Goal: Information Seeking & Learning: Check status

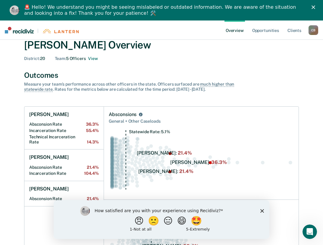
scroll to position [30, 0]
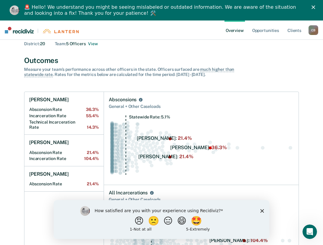
click at [262, 211] on icon "Close survey" at bounding box center [262, 211] width 4 height 4
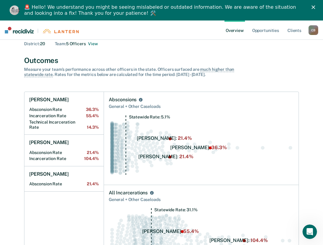
scroll to position [0, 0]
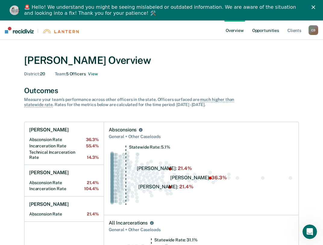
click at [269, 30] on link "Opportunities" at bounding box center [265, 30] width 29 height 19
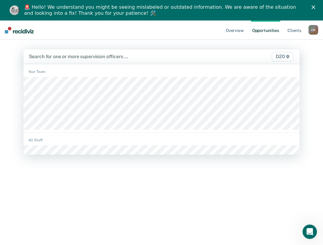
click at [87, 52] on div "Search for one or more supervision officers … D20" at bounding box center [162, 56] width 276 height 14
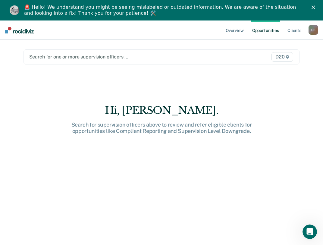
click at [87, 54] on div at bounding box center [121, 56] width 185 height 7
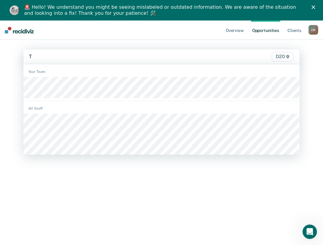
type input "[PERSON_NAME]"
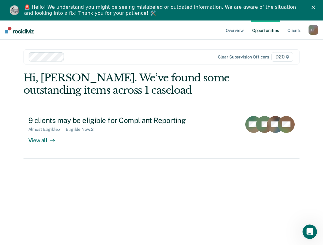
drag, startPoint x: 38, startPoint y: 62, endPoint x: 200, endPoint y: 88, distance: 164.5
click at [200, 88] on div "Hi, [PERSON_NAME]. We’ve found some outstanding items across 1 caseload" at bounding box center [134, 84] width 221 height 25
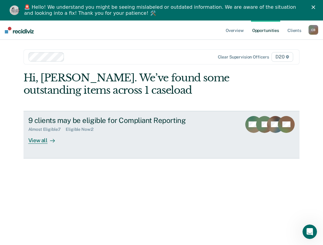
click at [41, 140] on div "View all" at bounding box center [45, 138] width 34 height 12
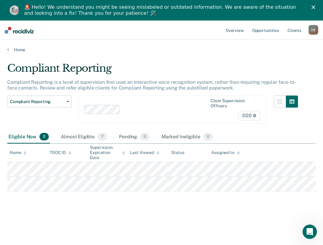
click at [178, 120] on div "Clear supervision officers D20" at bounding box center [173, 110] width 188 height 28
click at [282, 124] on div at bounding box center [286, 113] width 24 height 35
